Goal: Find specific page/section: Find specific page/section

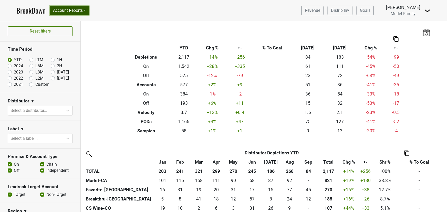
click at [76, 10] on button "Account Reports" at bounding box center [69, 11] width 39 height 10
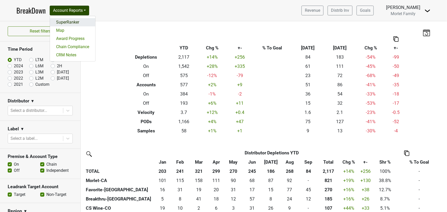
click at [80, 21] on link "SuperRanker" at bounding box center [72, 22] width 45 height 8
